Goal: Information Seeking & Learning: Stay updated

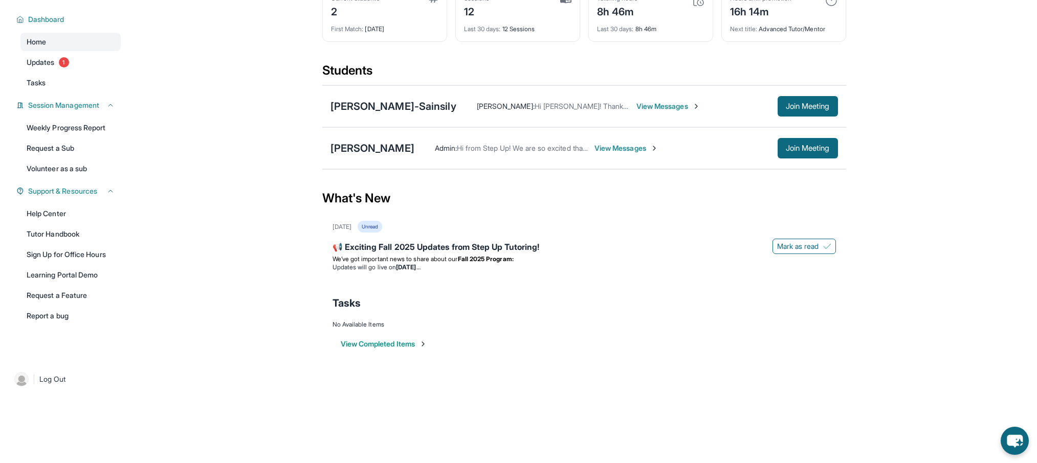
scroll to position [65, 0]
click at [61, 237] on link "Tutor Handbook" at bounding box center [70, 234] width 100 height 18
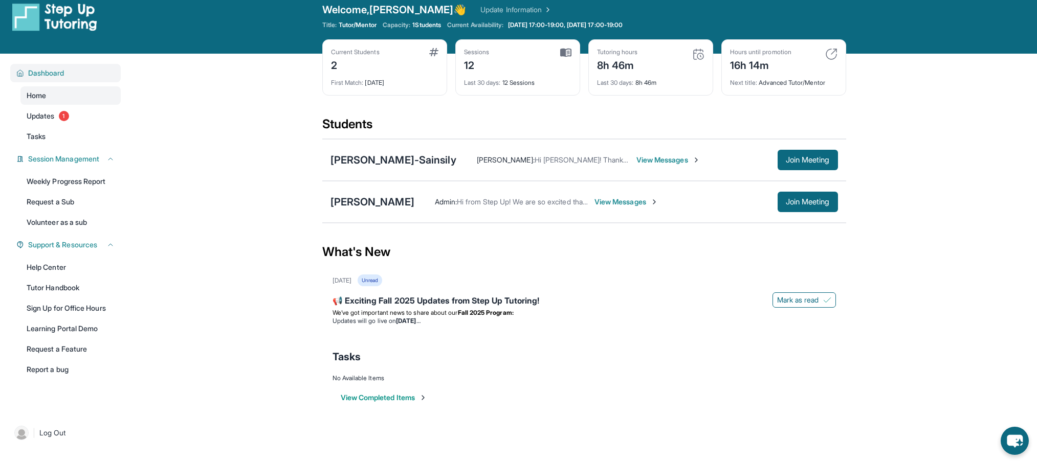
scroll to position [8, 0]
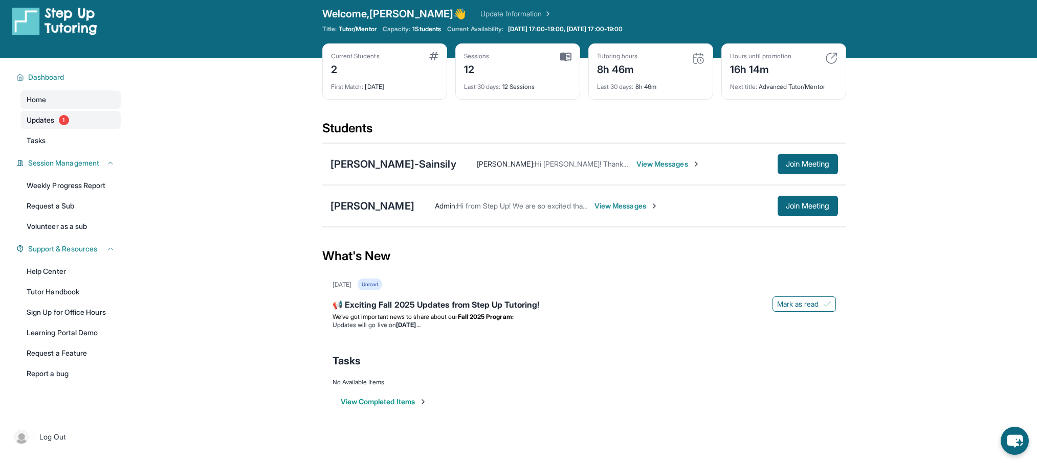
click at [42, 115] on span "Updates" at bounding box center [41, 120] width 28 height 10
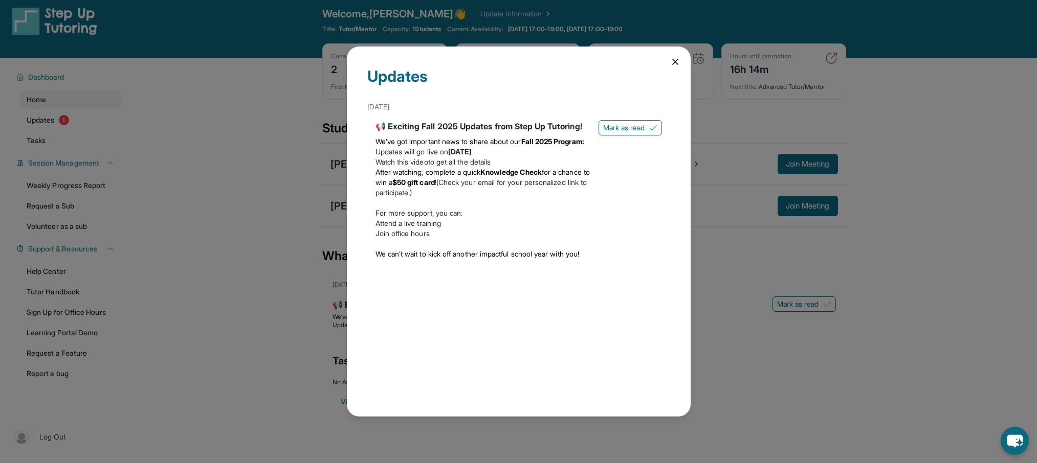
drag, startPoint x: 672, startPoint y: 60, endPoint x: 660, endPoint y: 70, distance: 14.9
click at [672, 60] on icon at bounding box center [675, 62] width 10 height 10
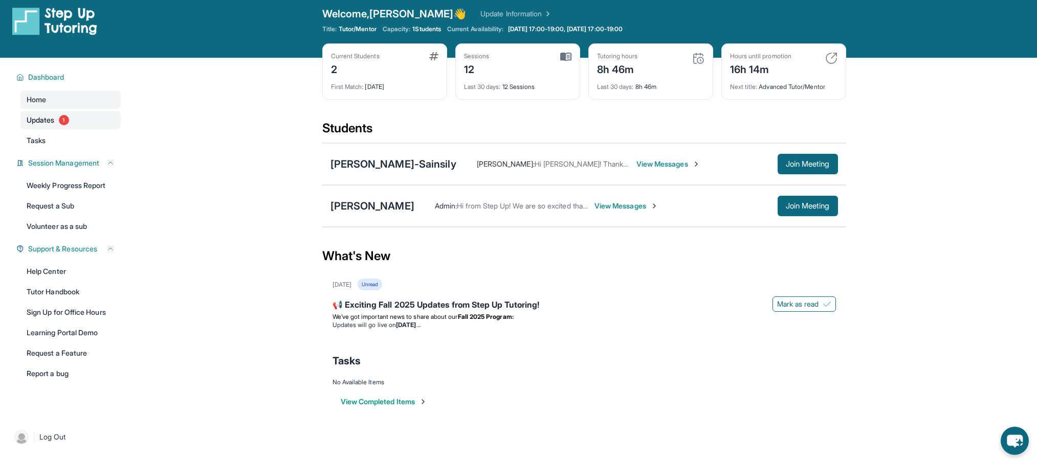
click at [57, 125] on link "Updates 1" at bounding box center [70, 120] width 100 height 18
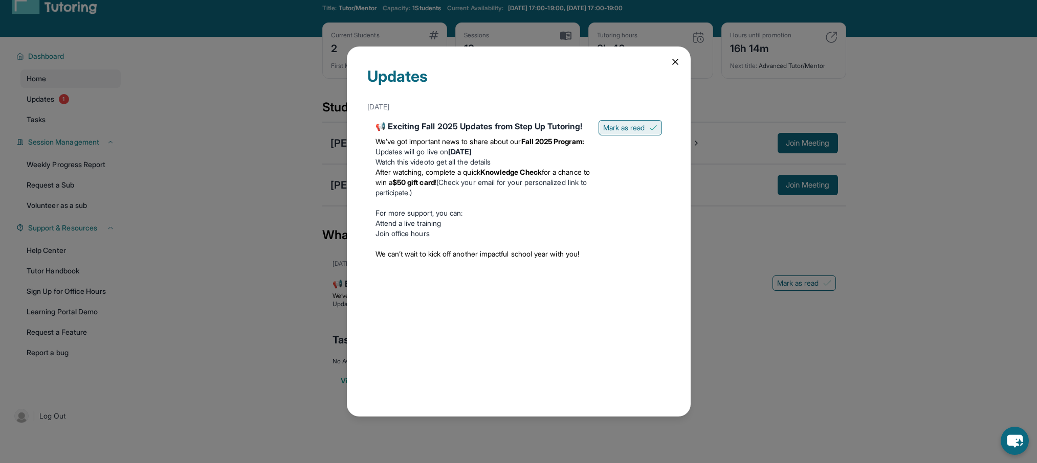
scroll to position [32, 0]
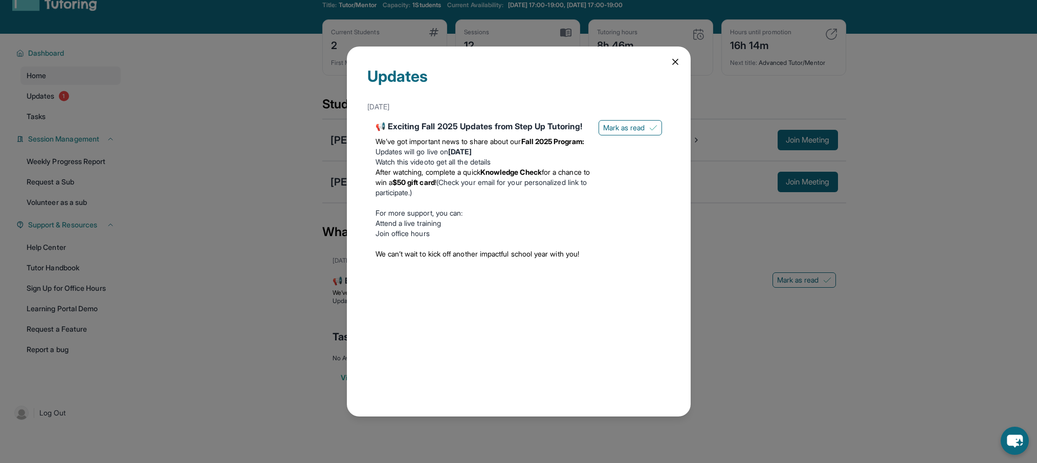
drag, startPoint x: 609, startPoint y: 123, endPoint x: 616, endPoint y: 118, distance: 8.8
click at [609, 123] on span "Mark as read" at bounding box center [624, 128] width 42 height 10
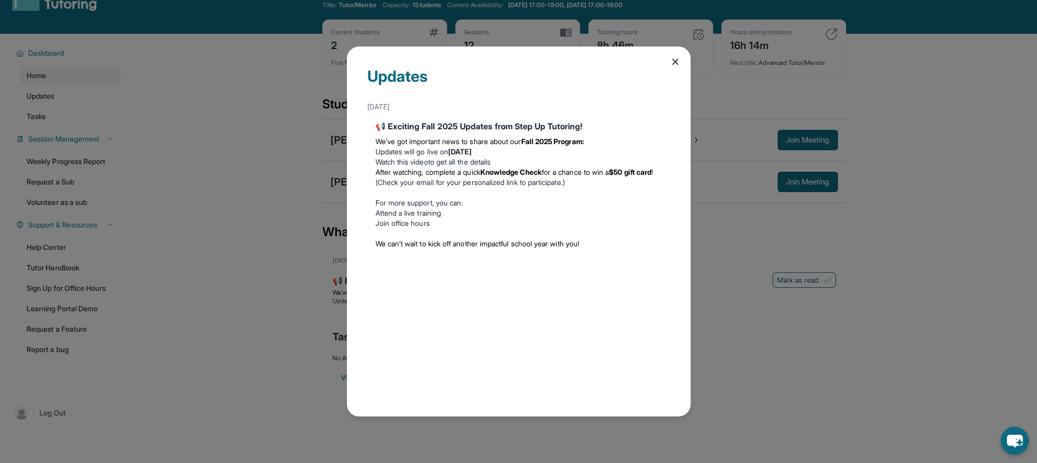
click at [672, 57] on icon at bounding box center [675, 62] width 10 height 10
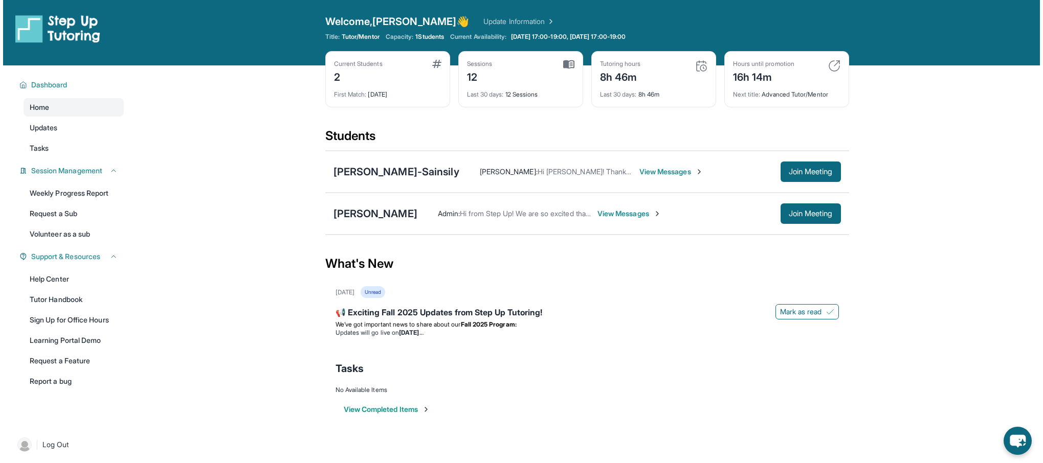
scroll to position [0, 0]
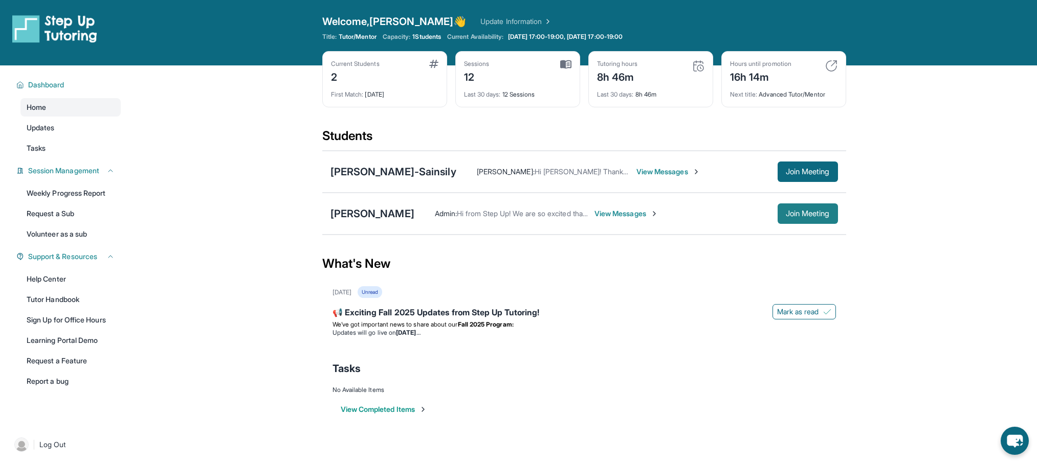
click at [803, 213] on span "Join Meeting" at bounding box center [808, 214] width 44 height 6
click at [788, 215] on span "Join Meeting" at bounding box center [808, 214] width 44 height 6
